Goal: Task Accomplishment & Management: Use online tool/utility

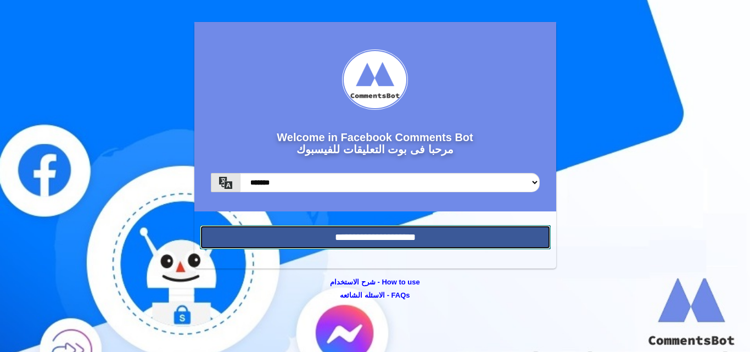
click at [474, 234] on input "**********" at bounding box center [375, 237] width 351 height 24
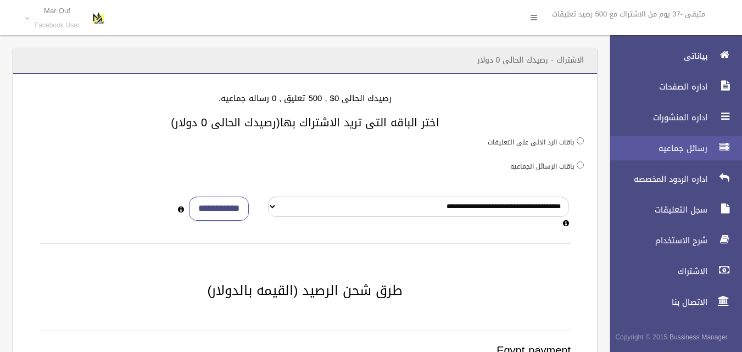
click at [697, 148] on span "رسائل جماعيه" at bounding box center [656, 148] width 110 height 11
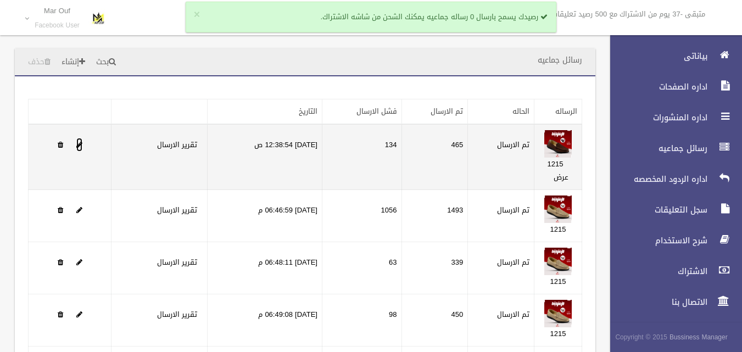
click at [79, 143] on span at bounding box center [79, 144] width 6 height 7
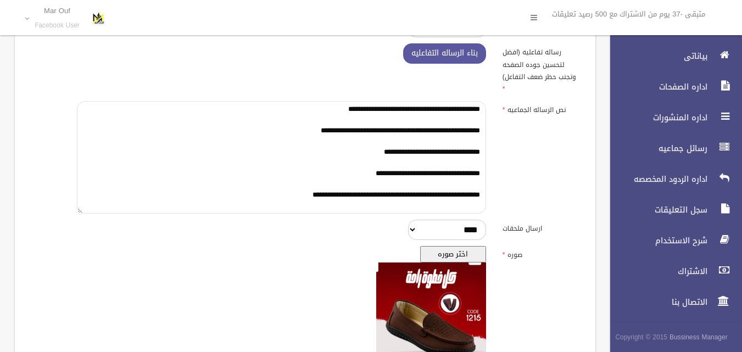
scroll to position [11, 0]
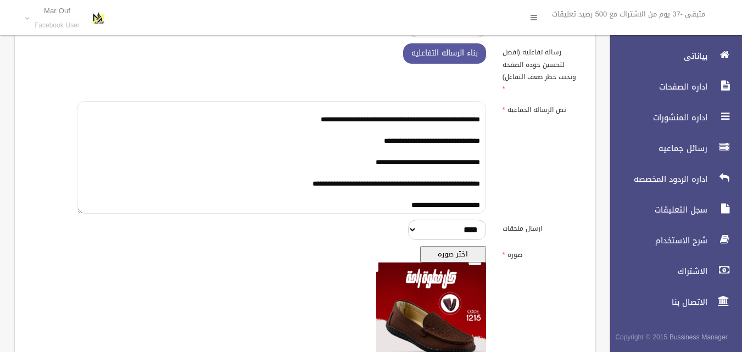
drag, startPoint x: 483, startPoint y: 95, endPoint x: 317, endPoint y: 230, distance: 213.6
click at [319, 230] on div "**********" at bounding box center [305, 200] width 554 height 555
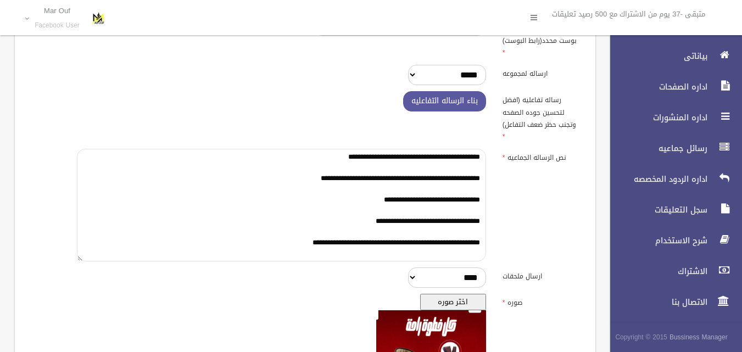
scroll to position [0, 0]
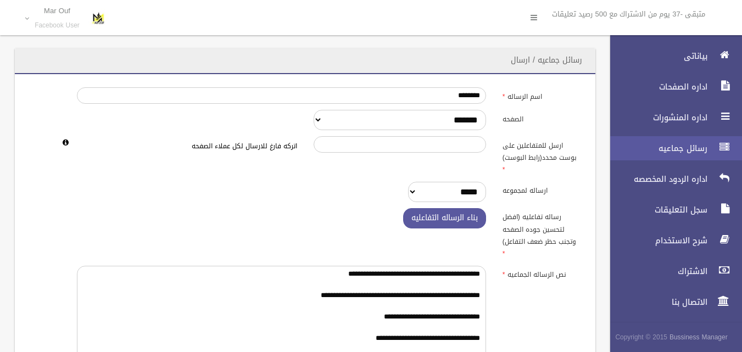
click at [695, 148] on span "رسائل جماعيه" at bounding box center [656, 148] width 110 height 11
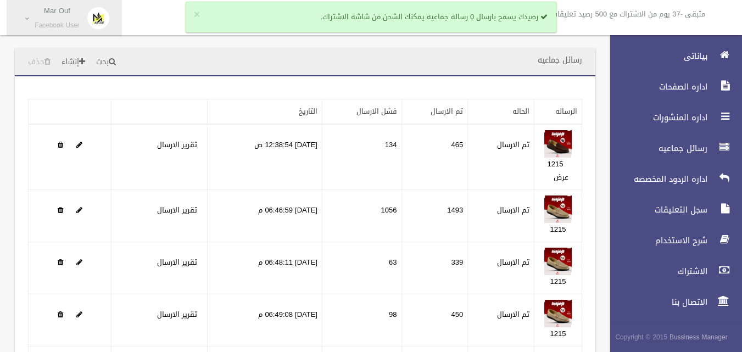
click at [57, 21] on small "Facebook User" at bounding box center [57, 25] width 45 height 8
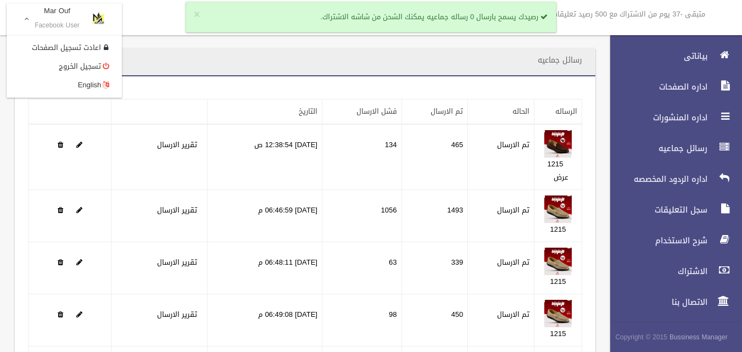
click at [59, 21] on small "Facebook User" at bounding box center [57, 25] width 45 height 8
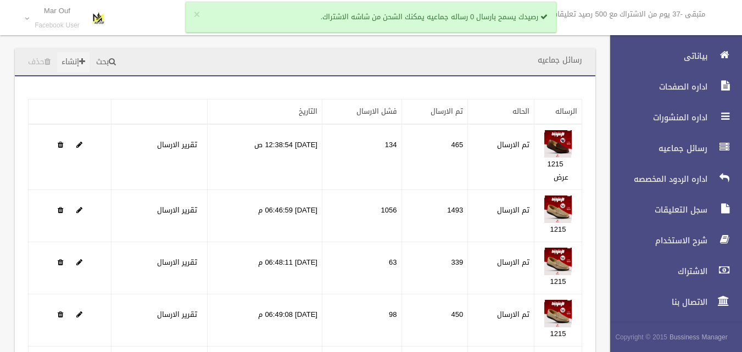
click at [79, 59] on link "إنشاء" at bounding box center [73, 62] width 32 height 20
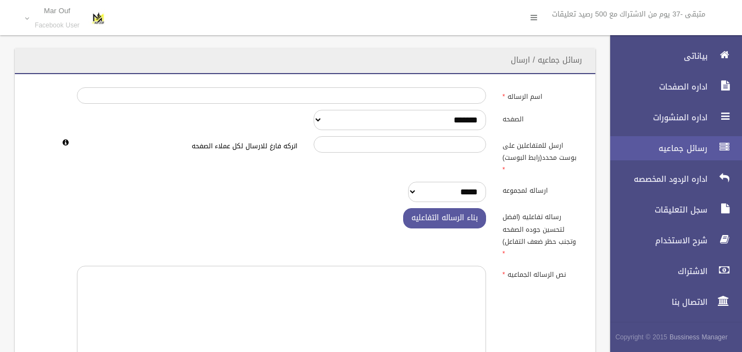
click at [703, 142] on link "رسائل جماعيه" at bounding box center [671, 148] width 141 height 24
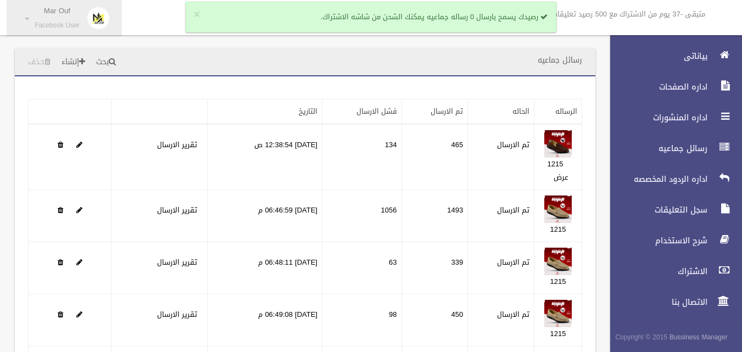
click at [60, 21] on small "Facebook User" at bounding box center [57, 25] width 45 height 8
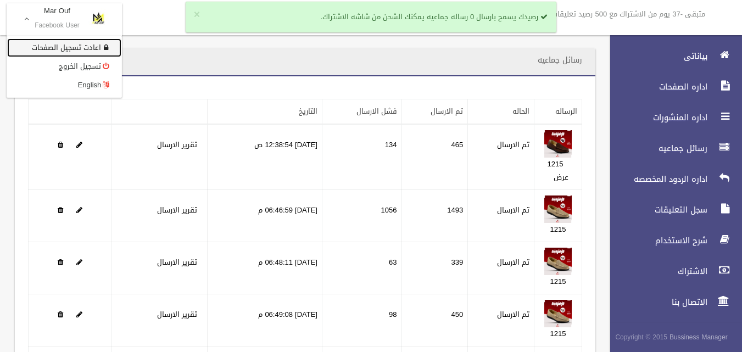
click at [82, 47] on link "اعادت تسجيل الصفحات" at bounding box center [64, 47] width 114 height 19
